Goal: Task Accomplishment & Management: Manage account settings

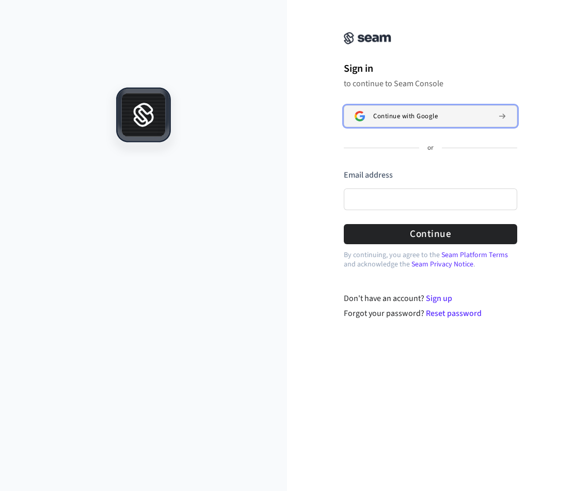
click at [413, 121] on button "Continue with Google" at bounding box center [431, 116] width 174 height 22
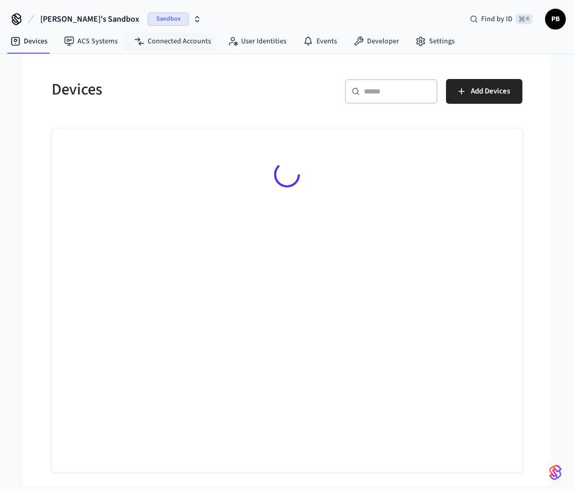
click at [148, 22] on span "Sandbox" at bounding box center [168, 18] width 41 height 13
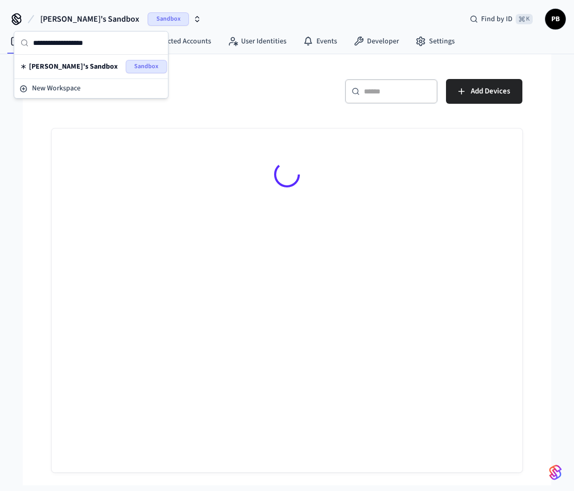
click at [226, 96] on h5 "Devices" at bounding box center [166, 89] width 229 height 21
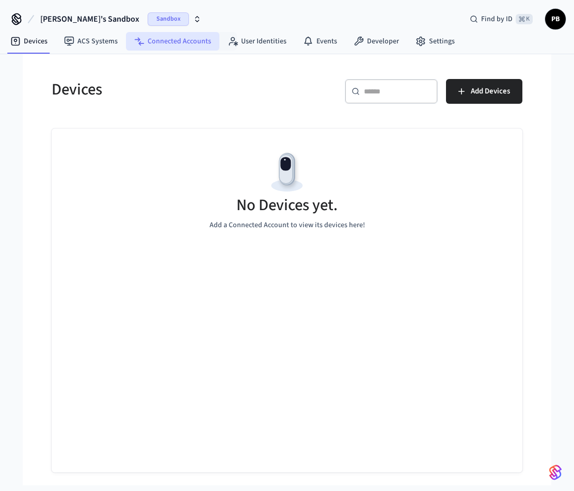
click at [199, 37] on link "Connected Accounts" at bounding box center [172, 41] width 93 height 19
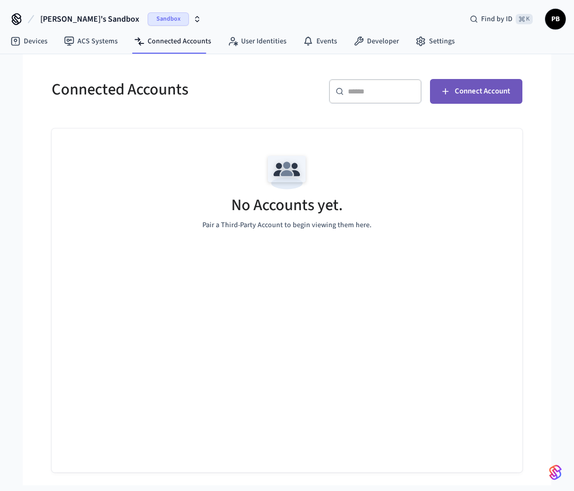
click at [473, 100] on button "Connect Account" at bounding box center [476, 91] width 92 height 25
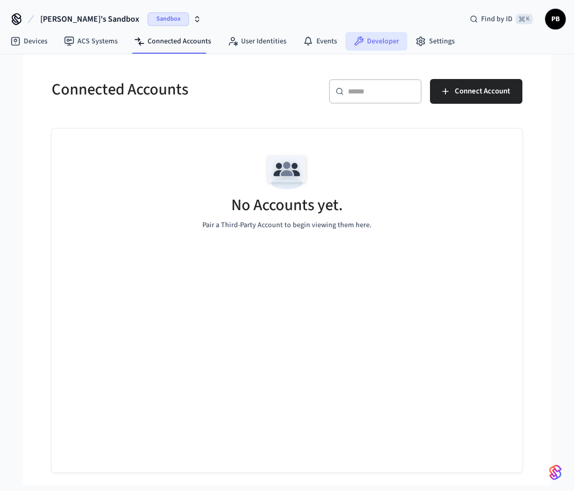
click at [379, 48] on link "Developer" at bounding box center [377, 41] width 62 height 19
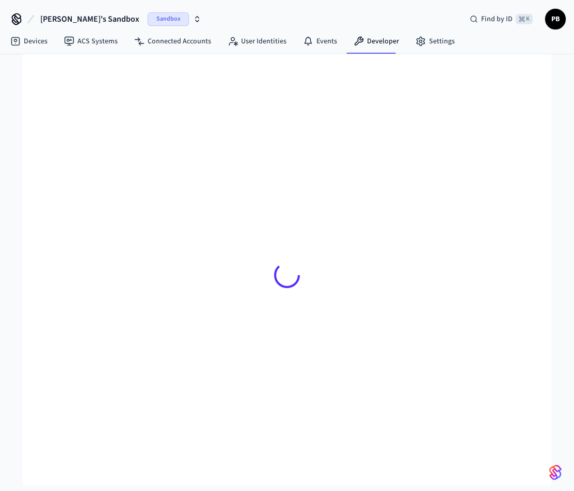
click at [193, 23] on icon "button" at bounding box center [197, 19] width 8 height 8
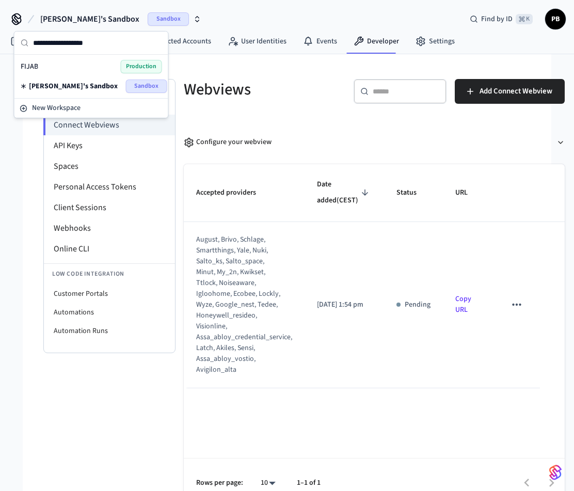
click at [86, 66] on div "FIJAB Production" at bounding box center [92, 66] width 142 height 13
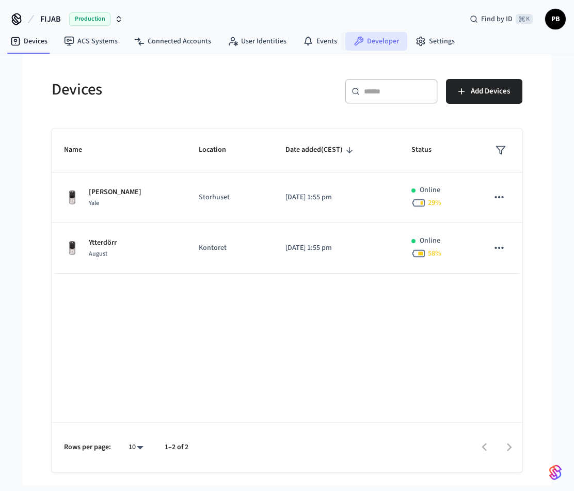
click at [377, 41] on link "Developer" at bounding box center [377, 41] width 62 height 19
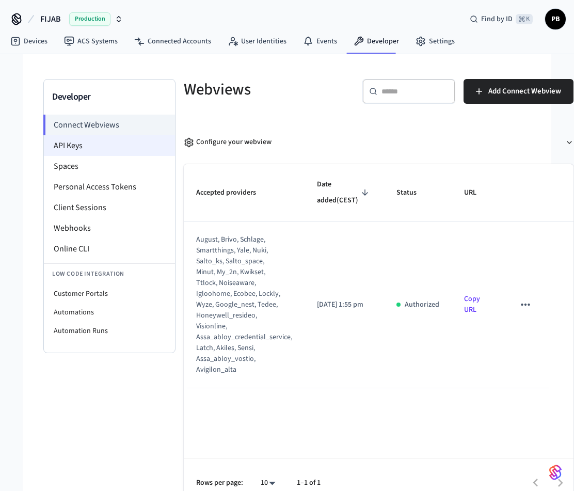
click at [92, 145] on li "API Keys" at bounding box center [109, 145] width 131 height 21
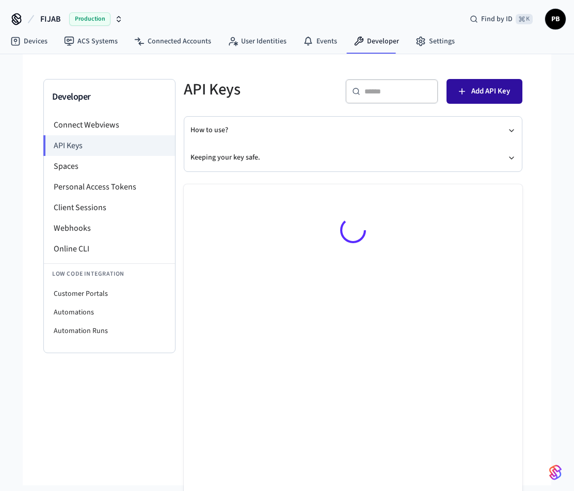
click at [493, 96] on span "Add API Key" at bounding box center [491, 91] width 39 height 13
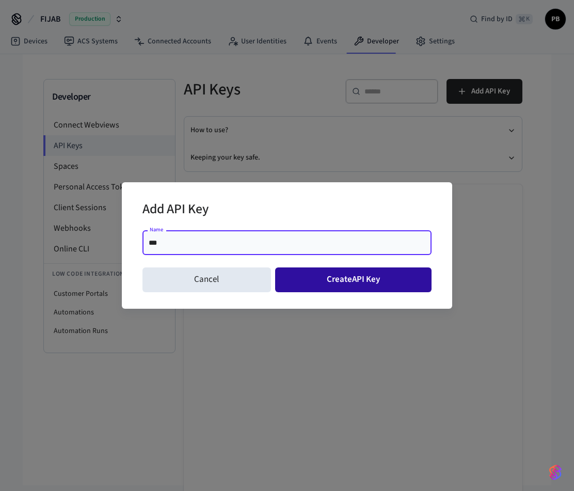
type input "***"
click at [348, 275] on button "Create API Key" at bounding box center [353, 280] width 157 height 25
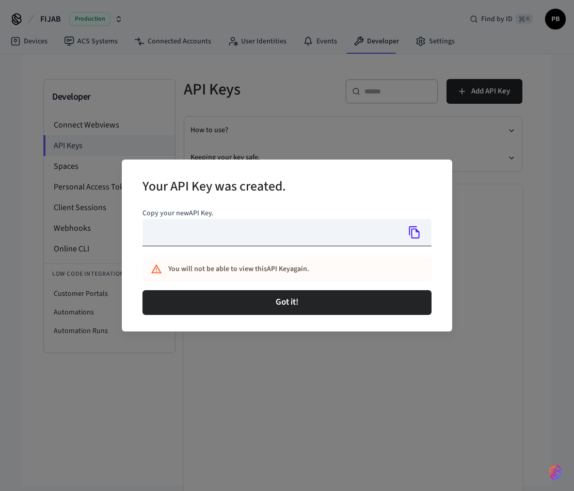
click at [381, 231] on input "text" at bounding box center [271, 232] width 257 height 27
type input "**********"
click at [411, 233] on icon "Copy" at bounding box center [414, 232] width 13 height 13
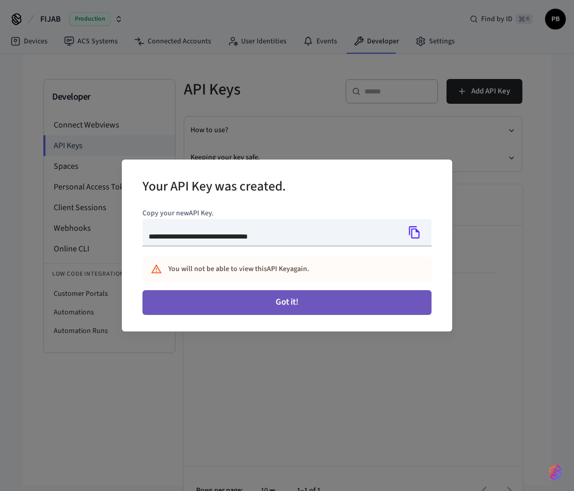
click at [272, 301] on button "Got it!" at bounding box center [287, 302] width 289 height 25
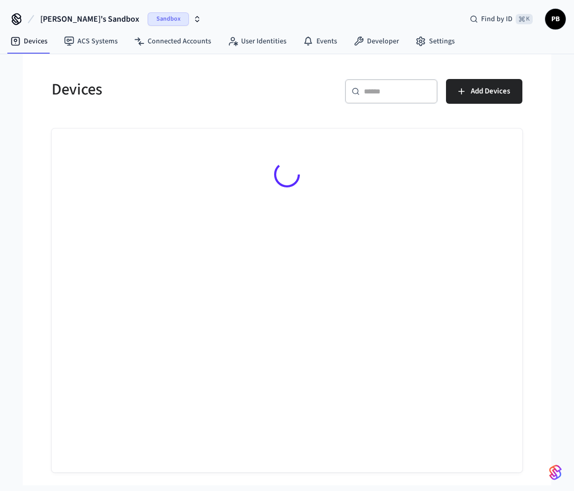
click at [196, 21] on icon "button" at bounding box center [198, 21] width 4 height 2
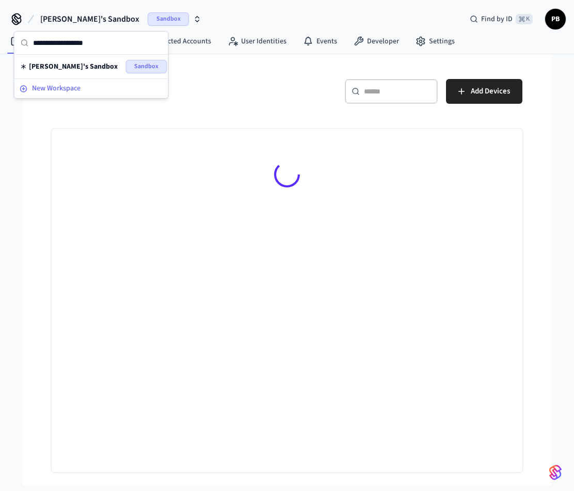
click at [68, 86] on span "New Workspace" at bounding box center [56, 88] width 49 height 11
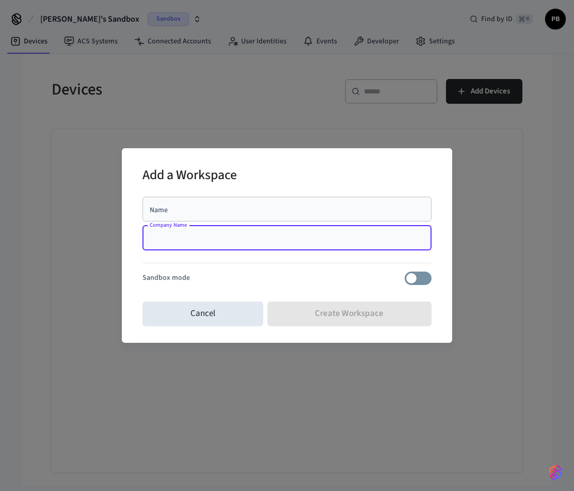
click at [196, 240] on input "Company Name" at bounding box center [287, 238] width 277 height 10
type input "*****"
click at [190, 209] on input "Name" at bounding box center [287, 209] width 277 height 10
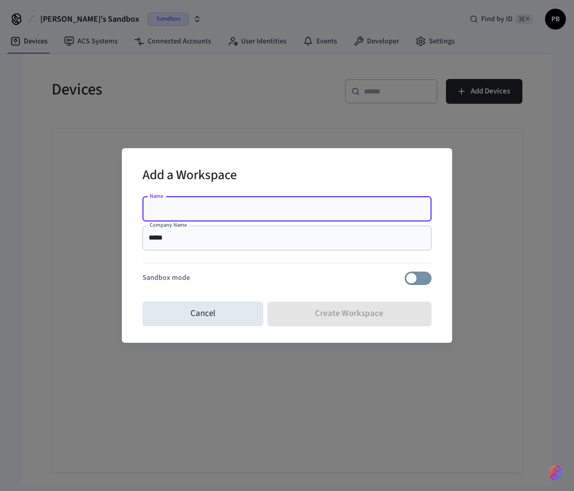
type input "*"
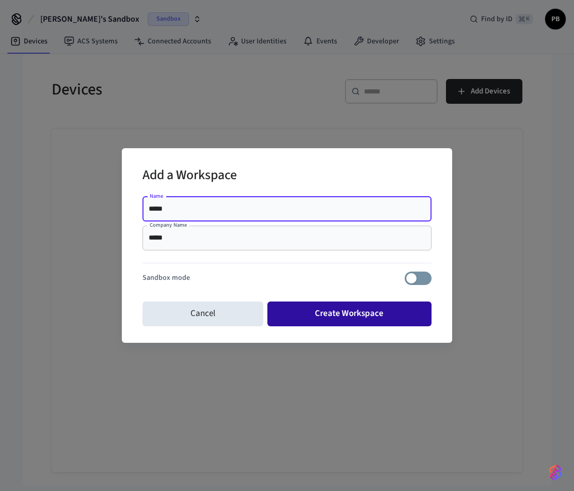
type input "*****"
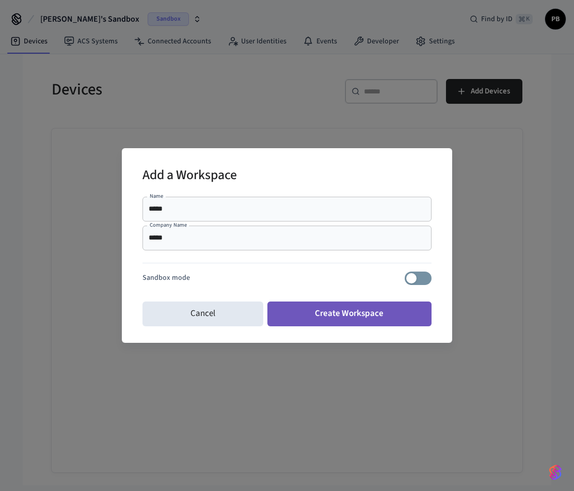
click at [364, 323] on button "Create Workspace" at bounding box center [350, 314] width 165 height 25
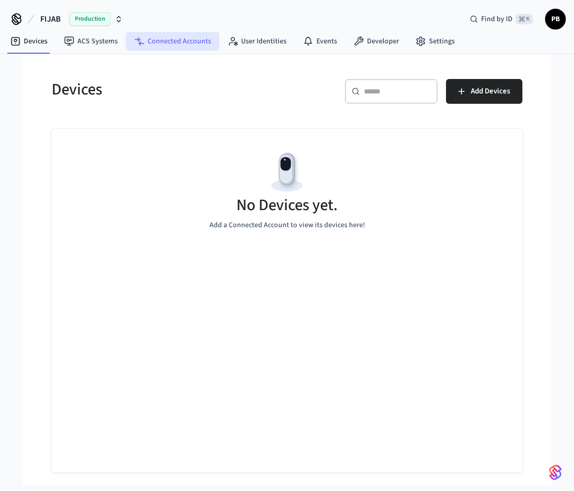
click at [183, 42] on link "Connected Accounts" at bounding box center [172, 41] width 93 height 19
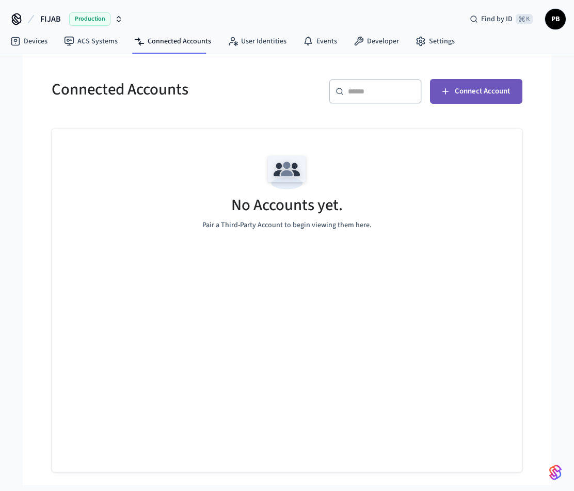
click at [478, 97] on span "Connect Account" at bounding box center [482, 91] width 55 height 13
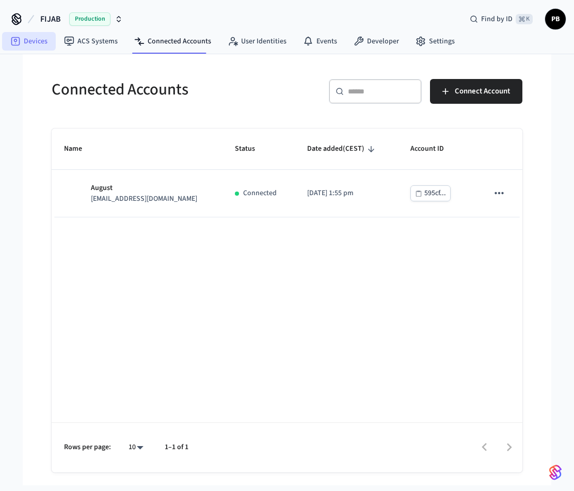
click at [36, 42] on link "Devices" at bounding box center [29, 41] width 54 height 19
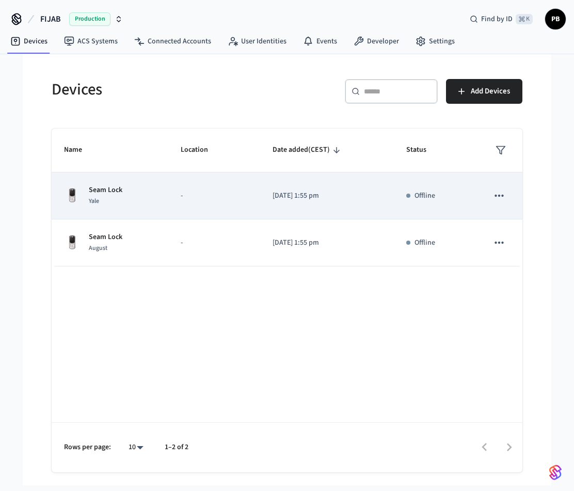
click at [418, 198] on p "Offline" at bounding box center [425, 196] width 21 height 11
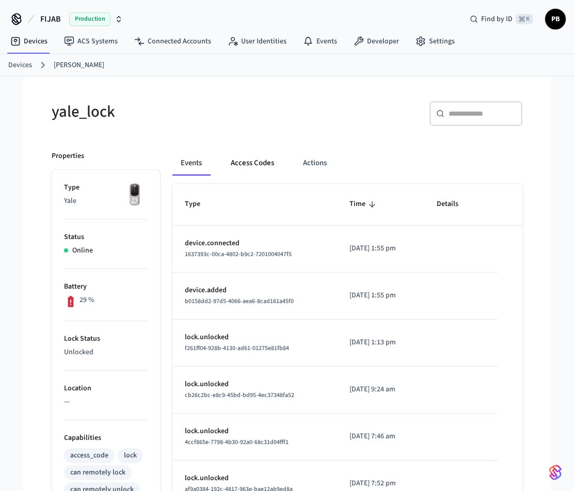
click at [241, 166] on button "Access Codes" at bounding box center [253, 163] width 60 height 25
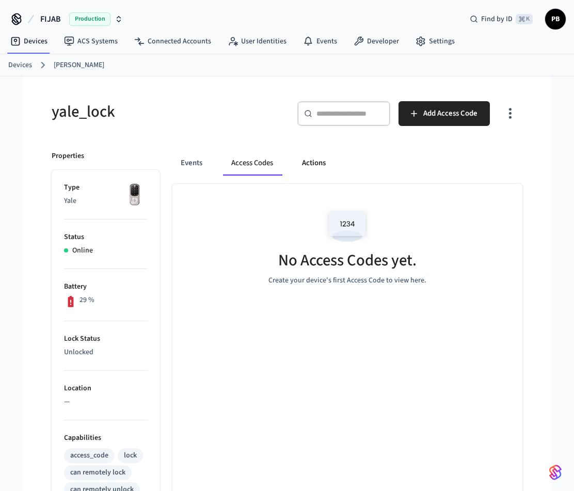
click at [308, 161] on button "Actions" at bounding box center [314, 163] width 40 height 25
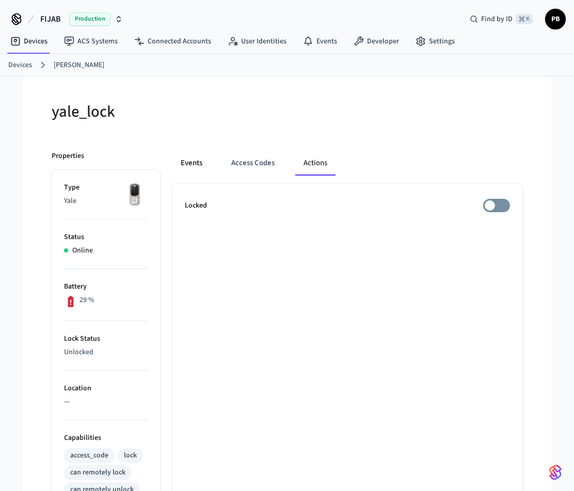
click at [193, 164] on button "Events" at bounding box center [192, 163] width 38 height 25
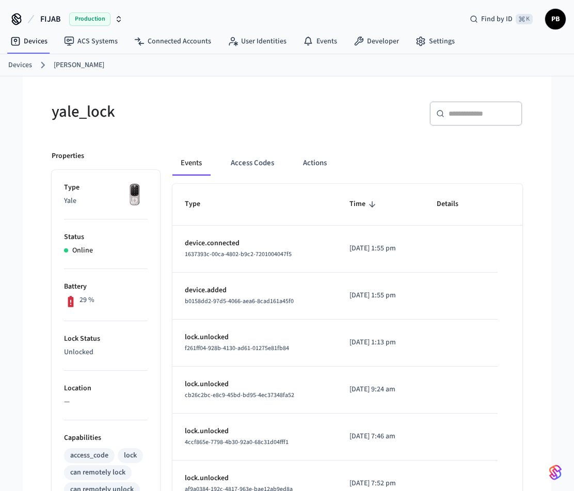
click at [87, 113] on h5 "yale_lock" at bounding box center [166, 111] width 229 height 21
click at [74, 63] on link "[PERSON_NAME]" at bounding box center [79, 65] width 51 height 11
click at [20, 65] on link "Devices" at bounding box center [20, 65] width 24 height 11
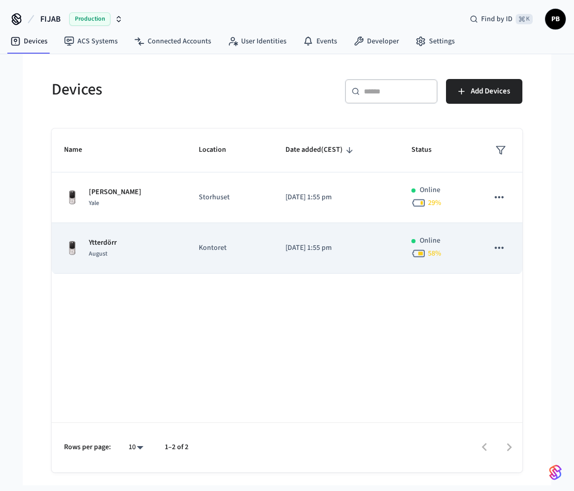
click at [121, 246] on div "Ytterdörr August" at bounding box center [119, 249] width 110 height 22
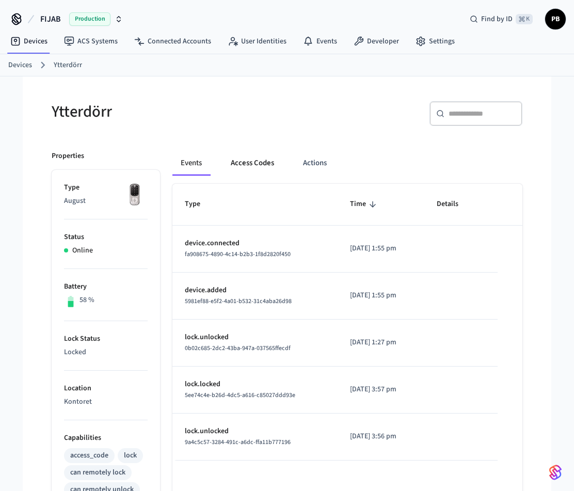
click at [259, 166] on button "Access Codes" at bounding box center [253, 163] width 60 height 25
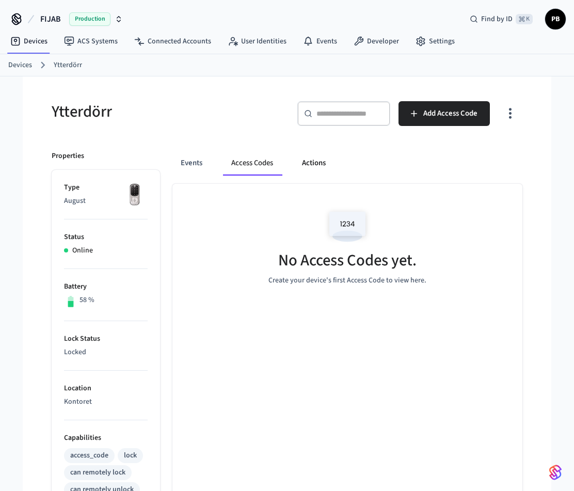
click at [315, 168] on button "Actions" at bounding box center [314, 163] width 40 height 25
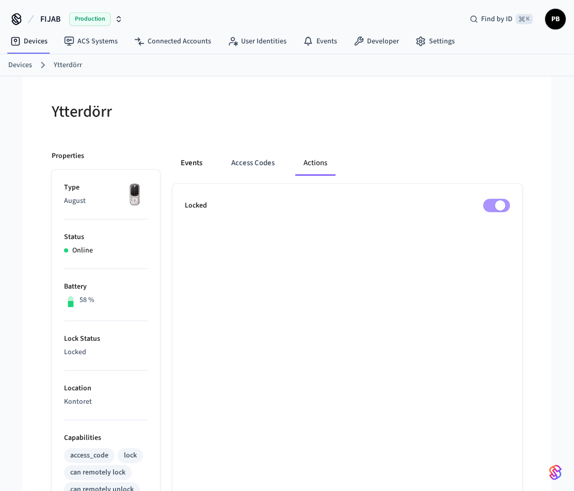
click at [199, 164] on button "Events" at bounding box center [192, 163] width 38 height 25
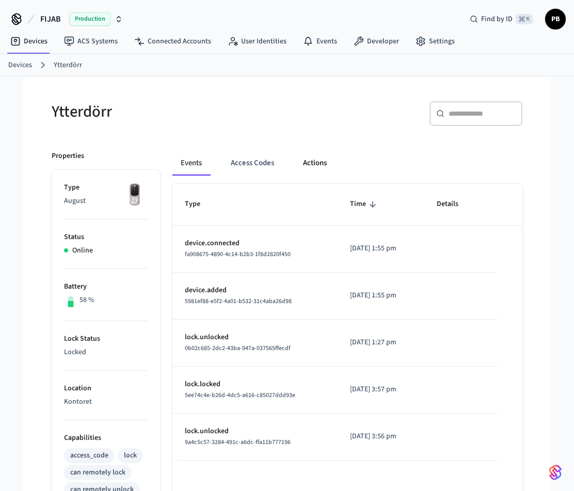
click at [318, 166] on button "Actions" at bounding box center [315, 163] width 40 height 25
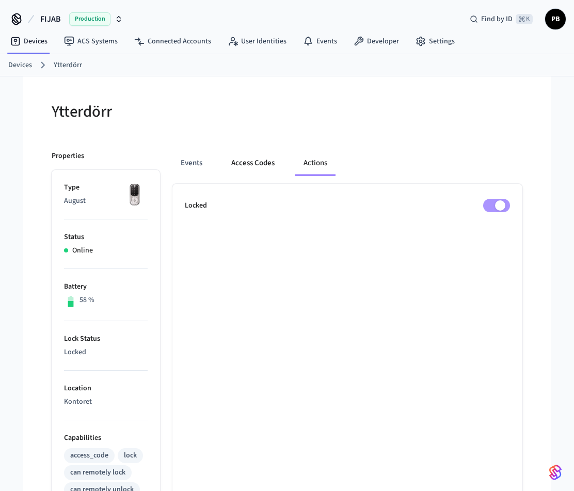
click at [246, 166] on button "Access Codes" at bounding box center [253, 163] width 60 height 25
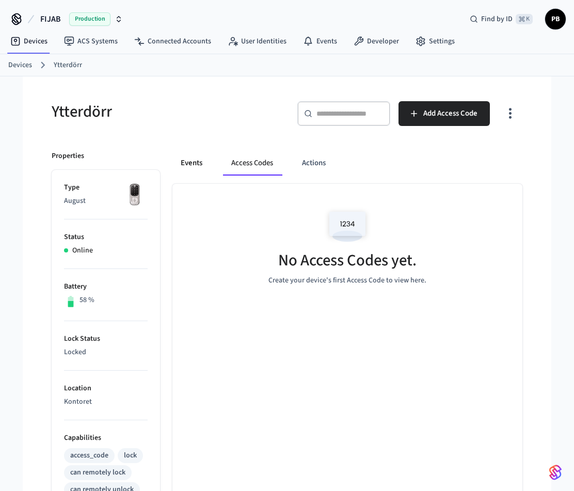
click at [200, 170] on button "Events" at bounding box center [192, 163] width 38 height 25
